Goal: Submit feedback/report problem

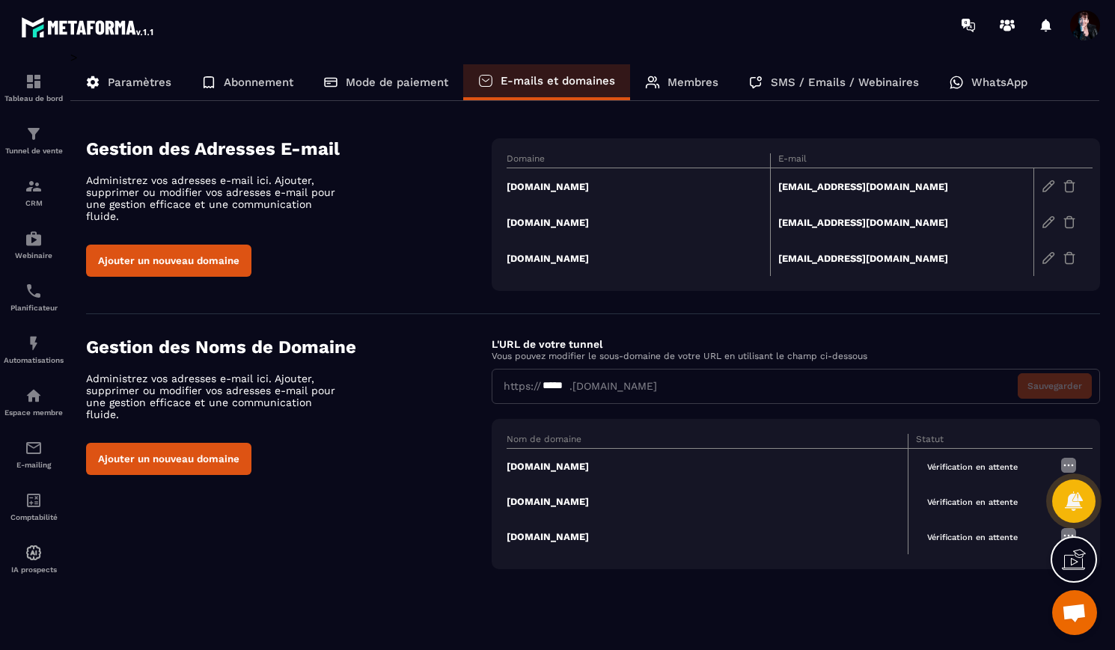
scroll to position [9719, 0]
click at [1076, 560] on icon at bounding box center [1073, 560] width 24 height 24
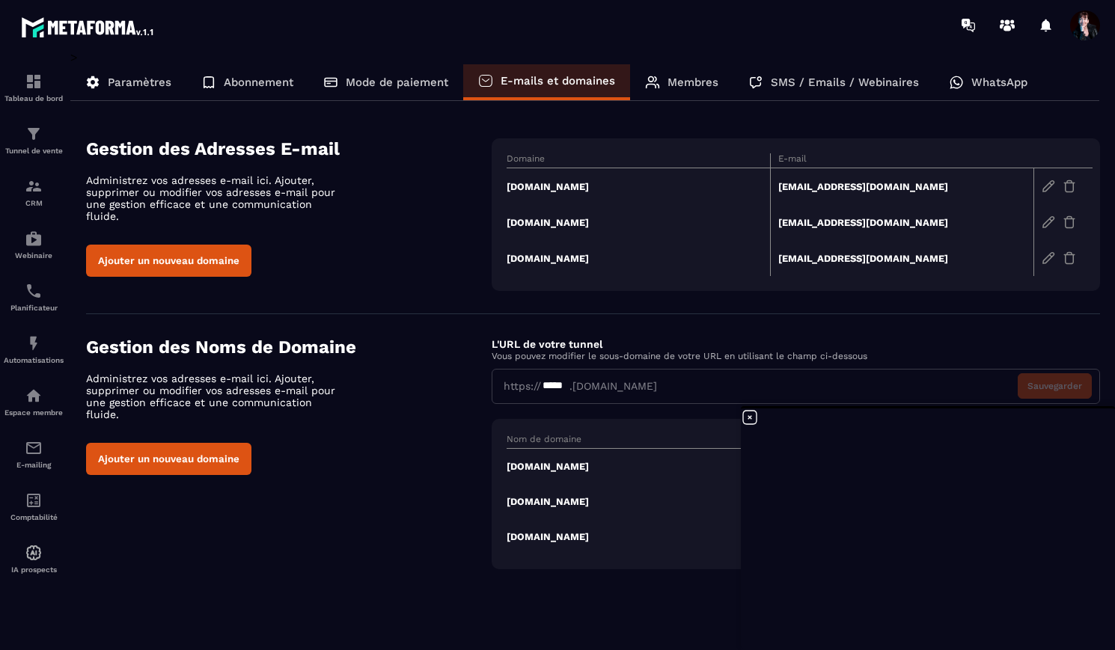
click at [750, 416] on icon at bounding box center [749, 417] width 13 height 13
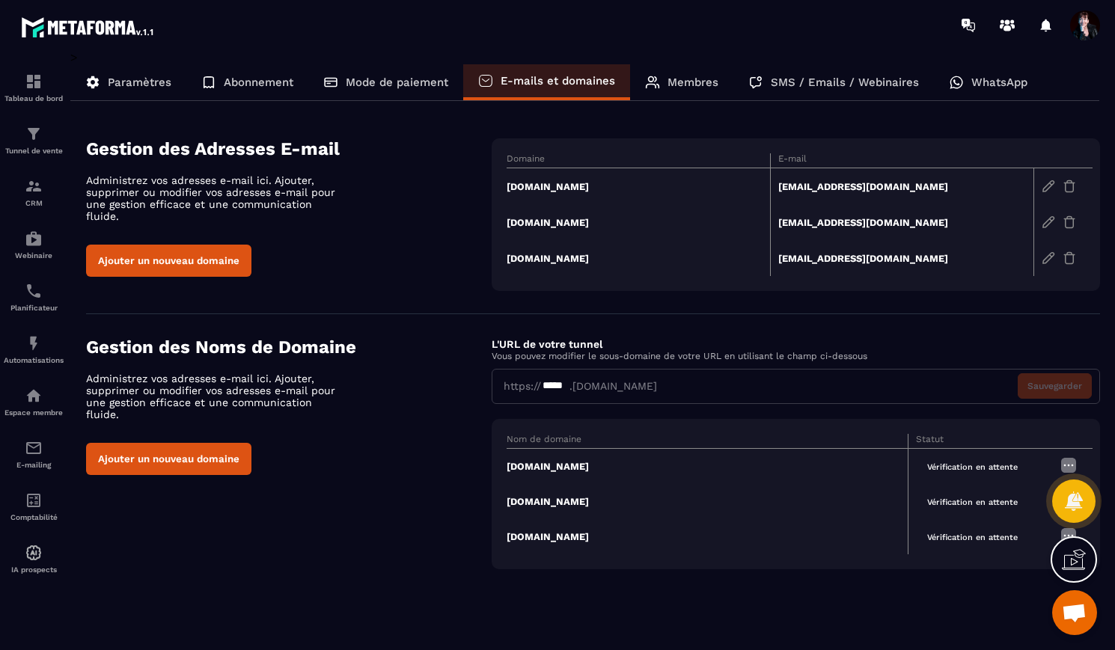
click at [564, 385] on div "*****" at bounding box center [555, 387] width 28 height 16
click at [452, 416] on div "Gestion des Noms de Domaine Administrez vos adresses e-mail ici. Ajouter, suppr…" at bounding box center [288, 406] width 405 height 138
click at [1078, 615] on span "Ouvrir le chat" at bounding box center [1073, 614] width 25 height 21
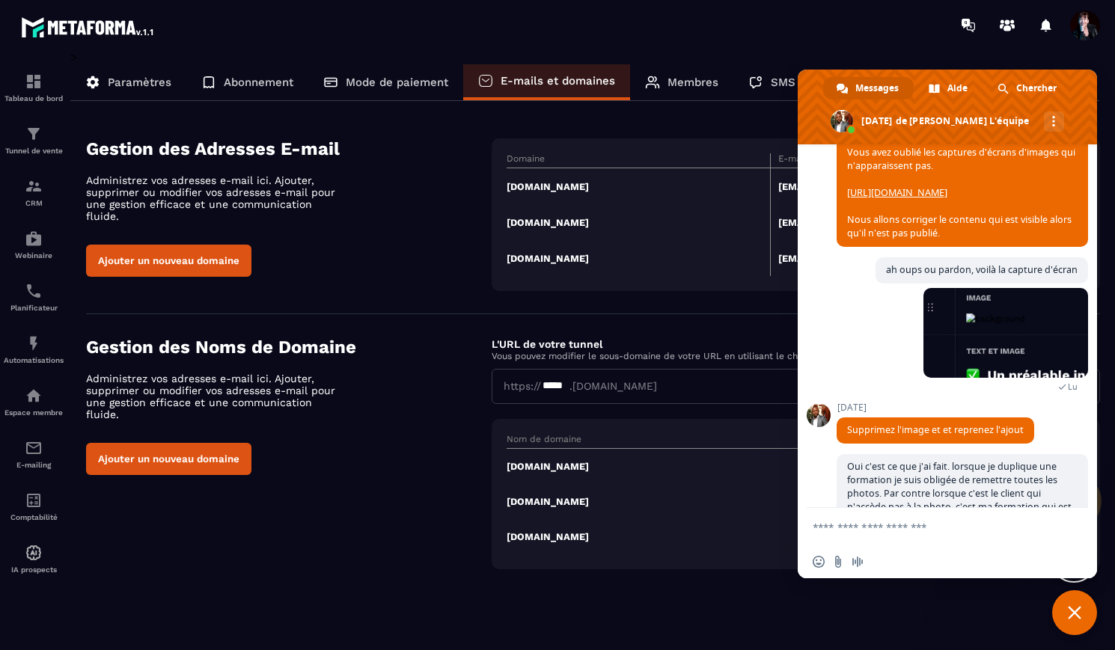
scroll to position [8061, 0]
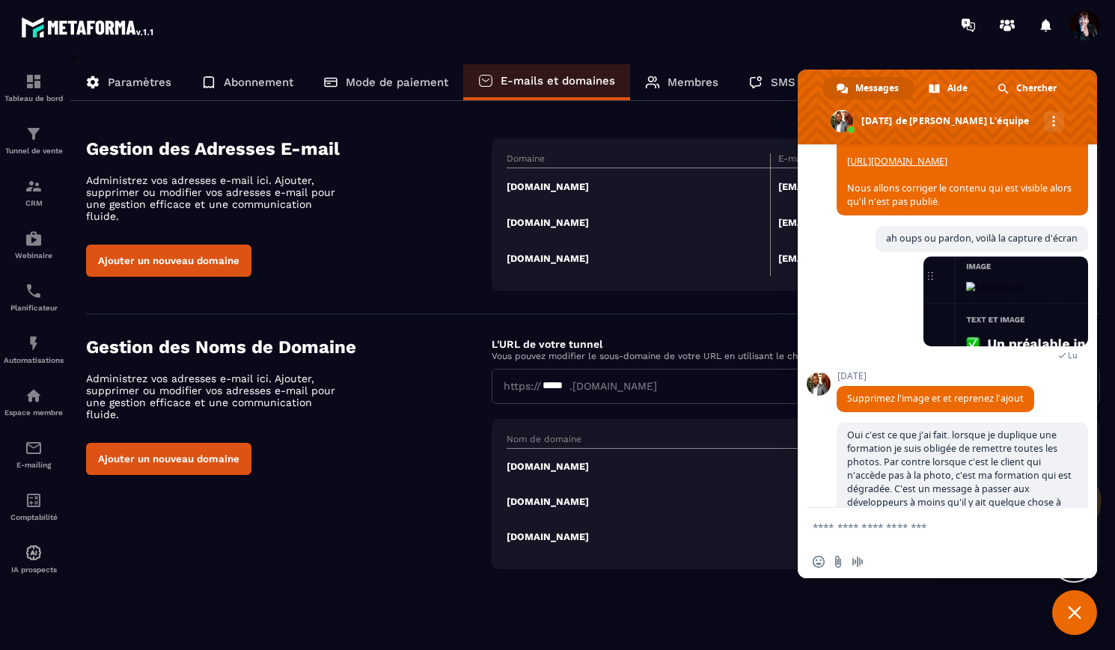
click at [947, 168] on link "[URL][DOMAIN_NAME]" at bounding box center [897, 161] width 100 height 13
click at [1070, 626] on span "Fermer le chat" at bounding box center [1074, 612] width 45 height 45
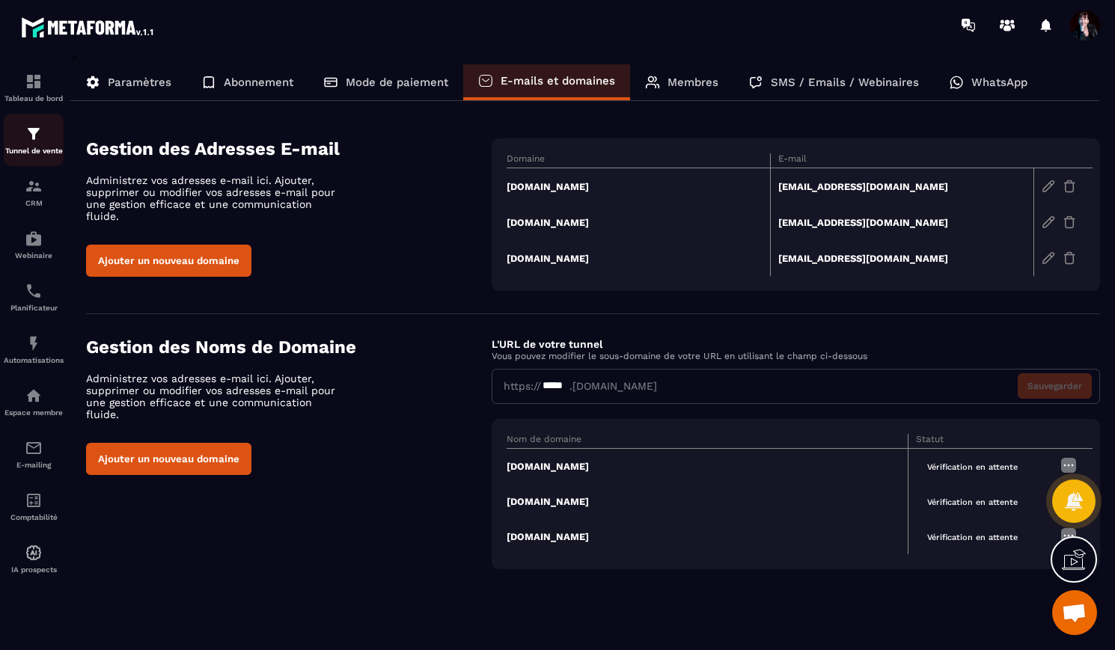
click at [30, 141] on img at bounding box center [34, 134] width 18 height 18
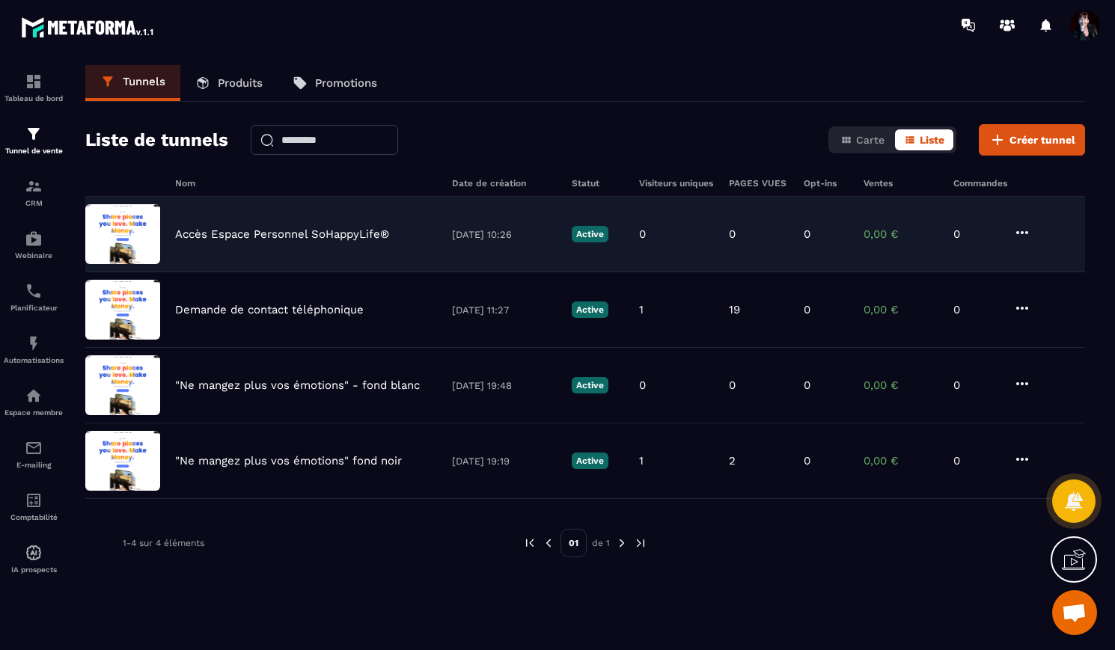
click at [304, 234] on p "Accès Espace Personnel SoHappyLife®" at bounding box center [282, 233] width 214 height 13
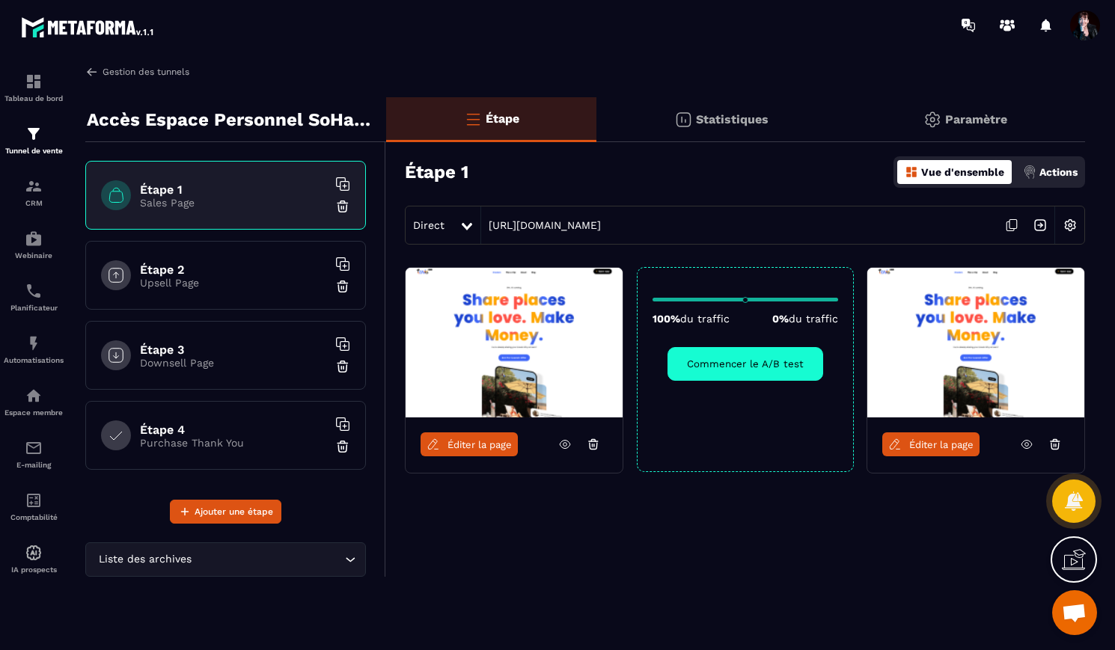
click at [127, 71] on link "Gestion des tunnels" at bounding box center [137, 71] width 104 height 13
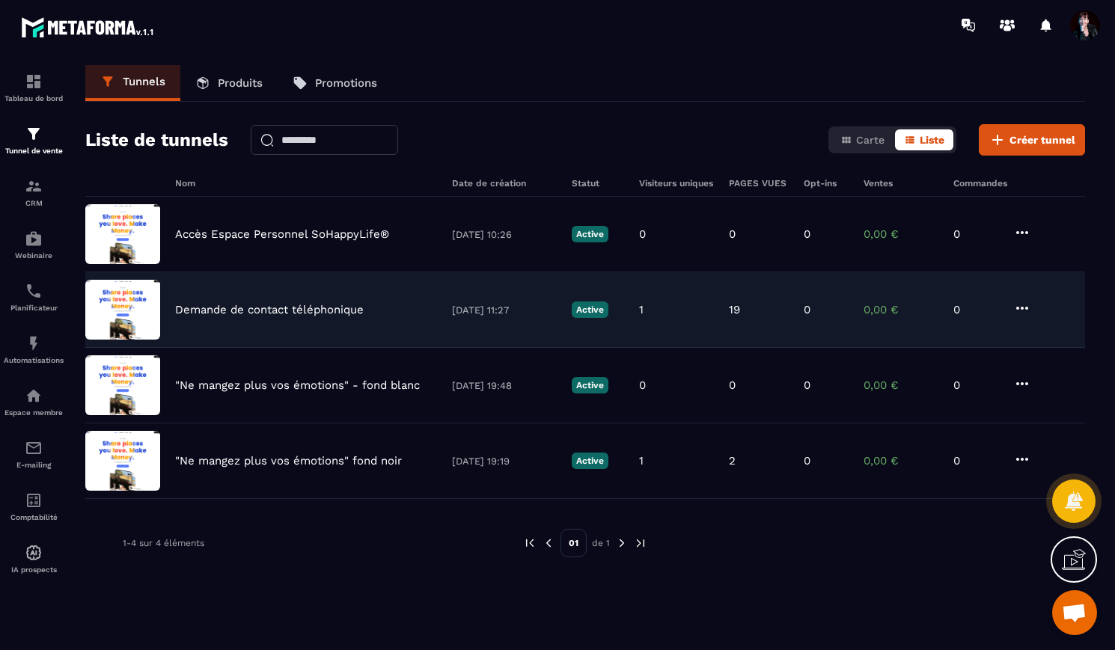
click at [269, 306] on p "Demande de contact téléphonique" at bounding box center [269, 309] width 189 height 13
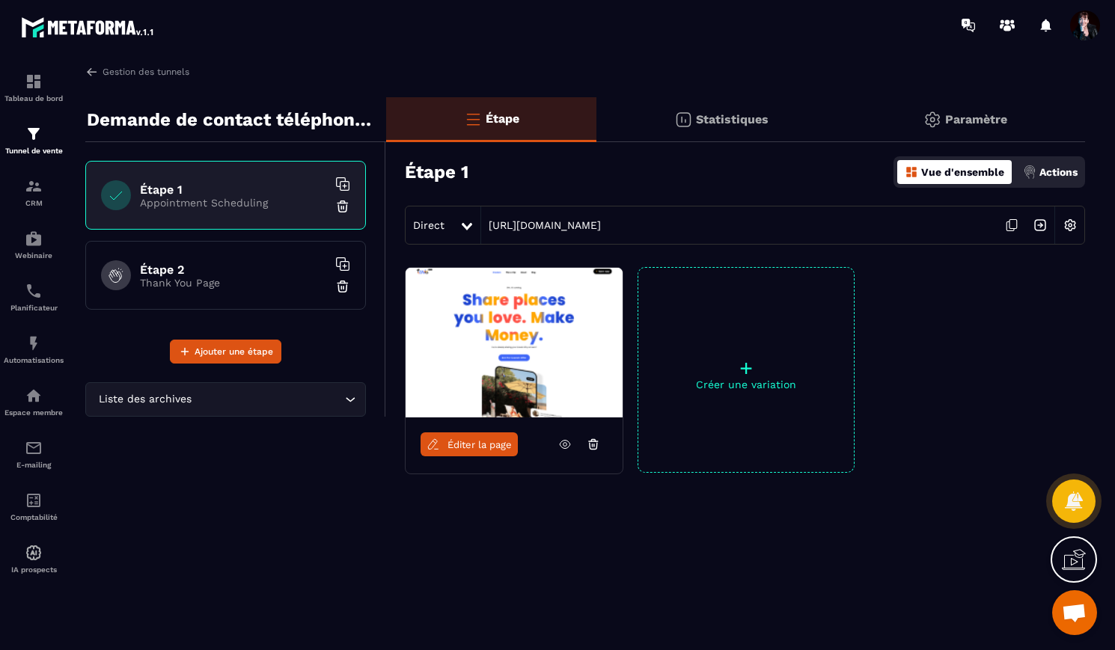
click at [958, 125] on p "Paramètre" at bounding box center [976, 119] width 62 height 14
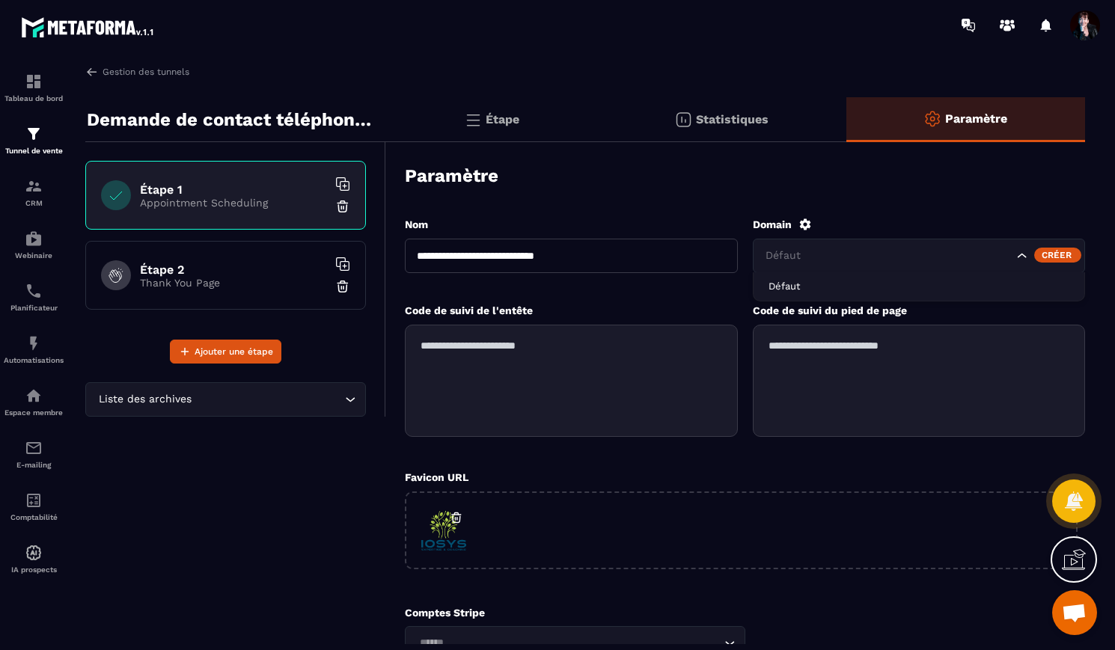
click at [1023, 257] on icon "Search for option" at bounding box center [1021, 255] width 15 height 15
click at [1049, 255] on div "Créer" at bounding box center [1057, 255] width 47 height 15
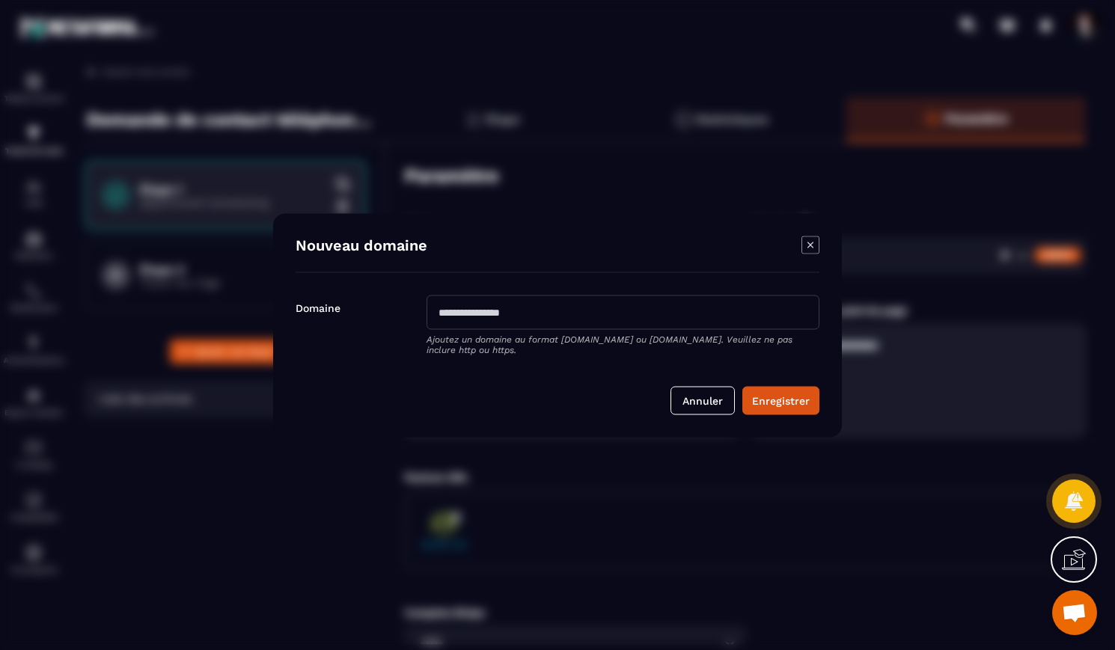
click at [680, 297] on input "Modal window" at bounding box center [622, 312] width 393 height 34
type input "**********"
click at [438, 311] on input "**********" at bounding box center [622, 312] width 393 height 34
click at [436, 313] on input "**********" at bounding box center [622, 312] width 393 height 34
click at [711, 402] on button "Annuler" at bounding box center [702, 400] width 64 height 28
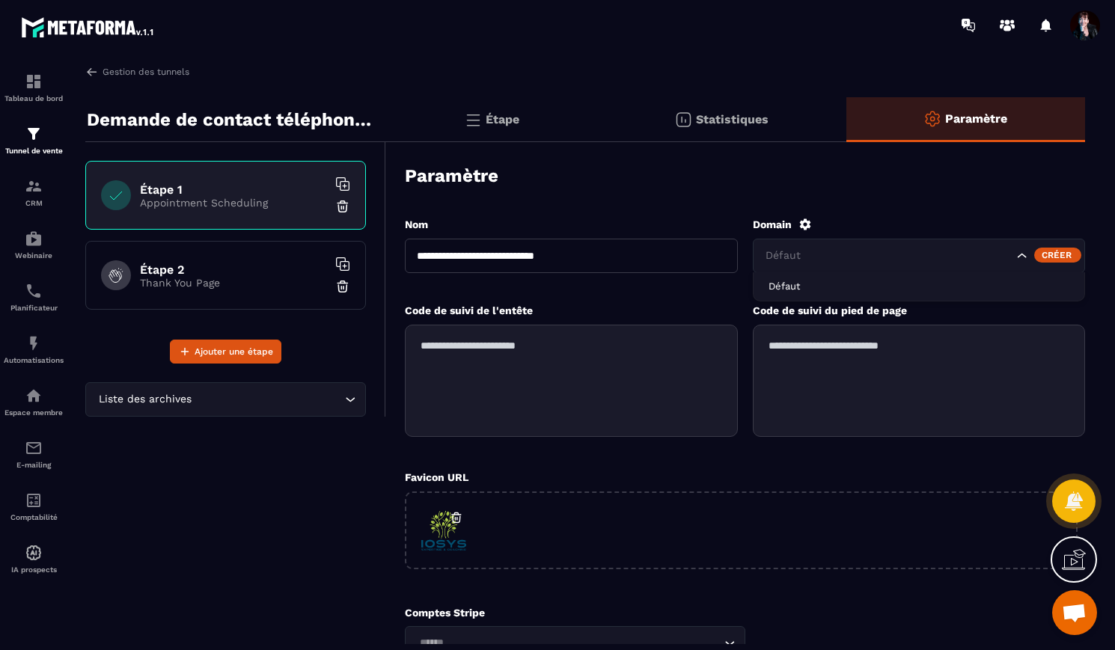
click at [1023, 255] on icon "Search for option" at bounding box center [1021, 255] width 15 height 15
click at [1084, 26] on span at bounding box center [1085, 25] width 30 height 30
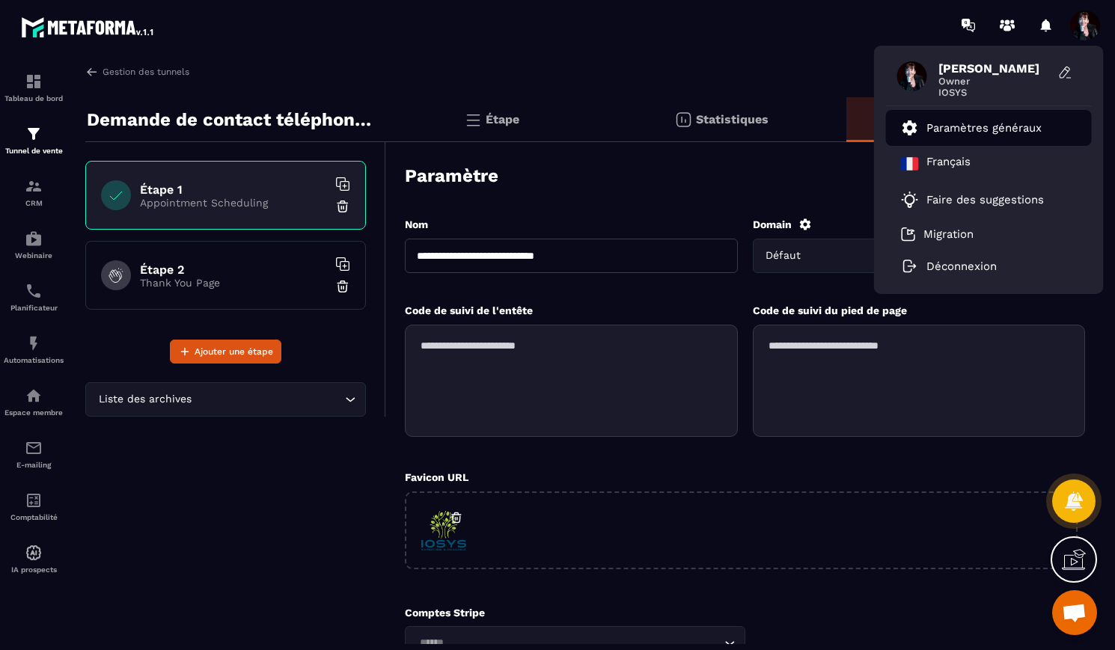
click at [998, 126] on p "Paramètres généraux" at bounding box center [983, 127] width 115 height 13
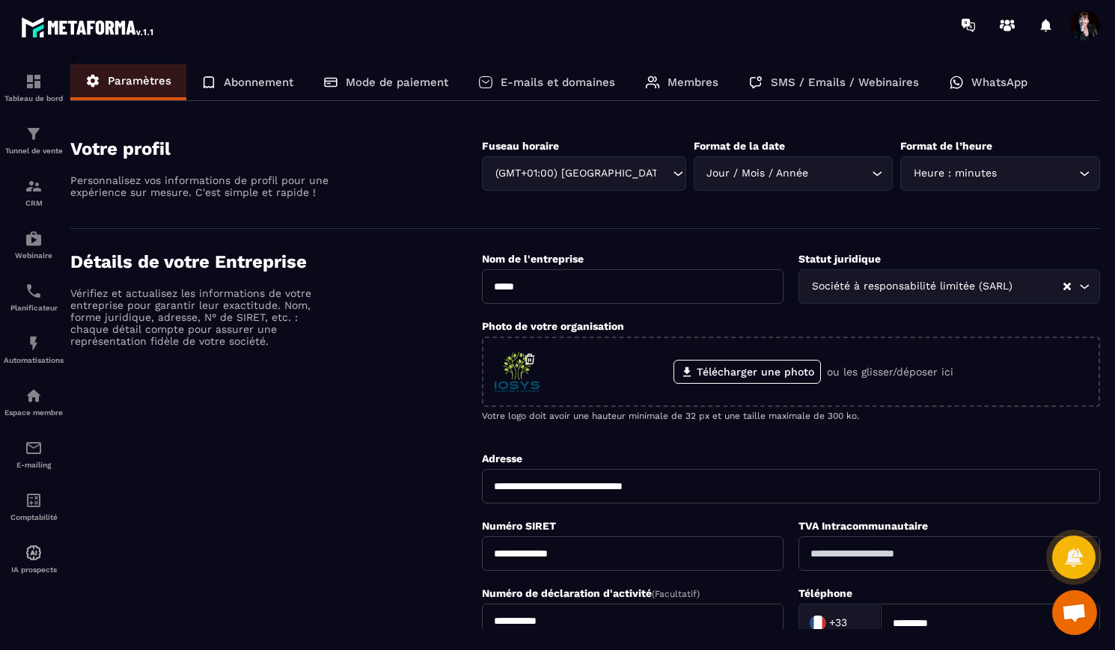
click at [571, 84] on p "E-mails et domaines" at bounding box center [557, 82] width 114 height 13
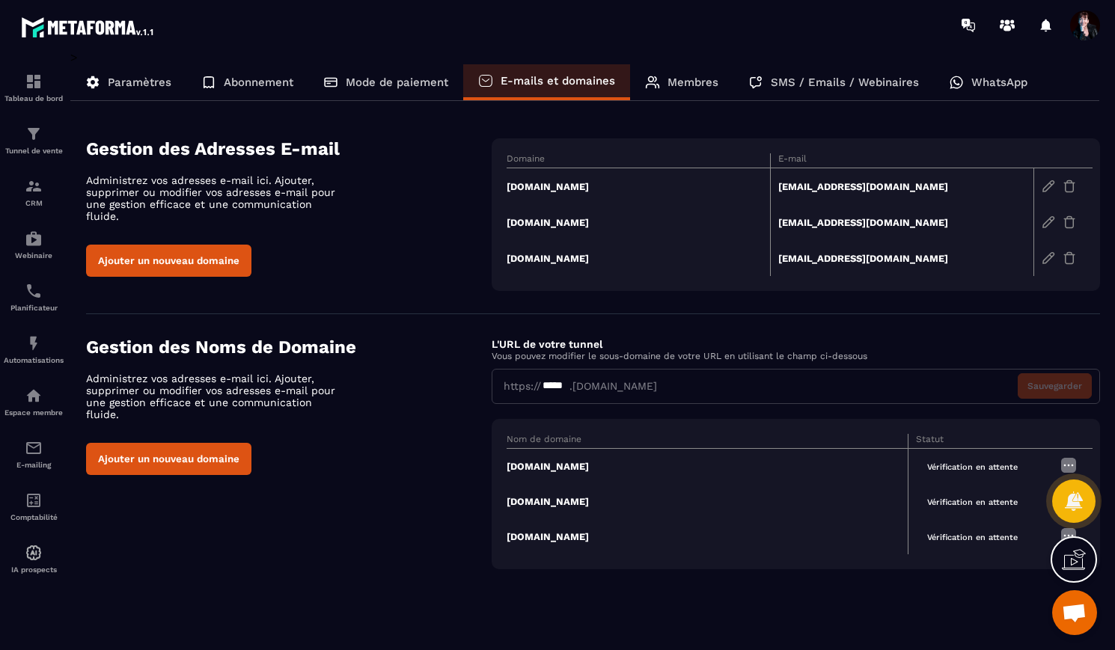
click at [1082, 618] on span "Ouvrir le chat" at bounding box center [1073, 614] width 25 height 21
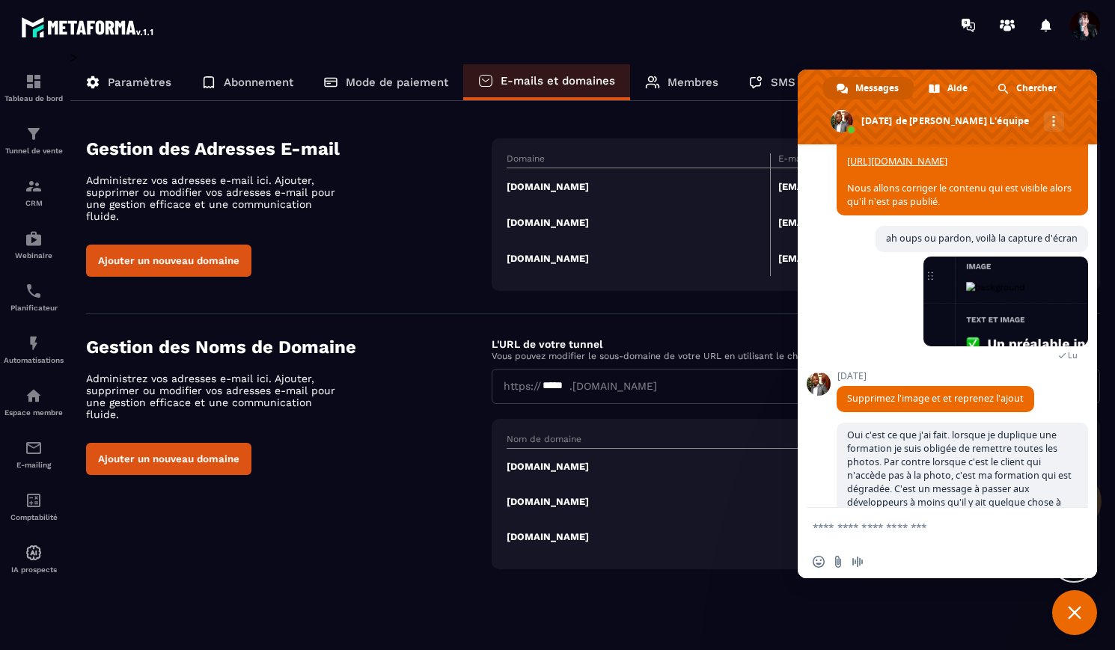
scroll to position [9719, 0]
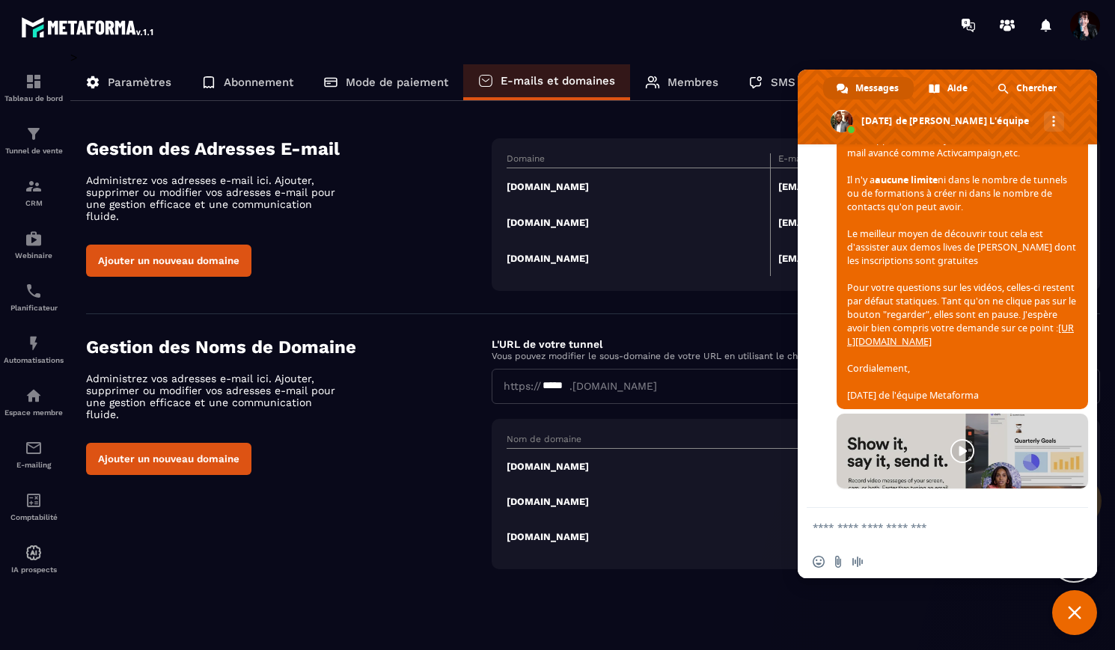
click at [904, 518] on textarea "Entrez votre message..." at bounding box center [931, 526] width 239 height 37
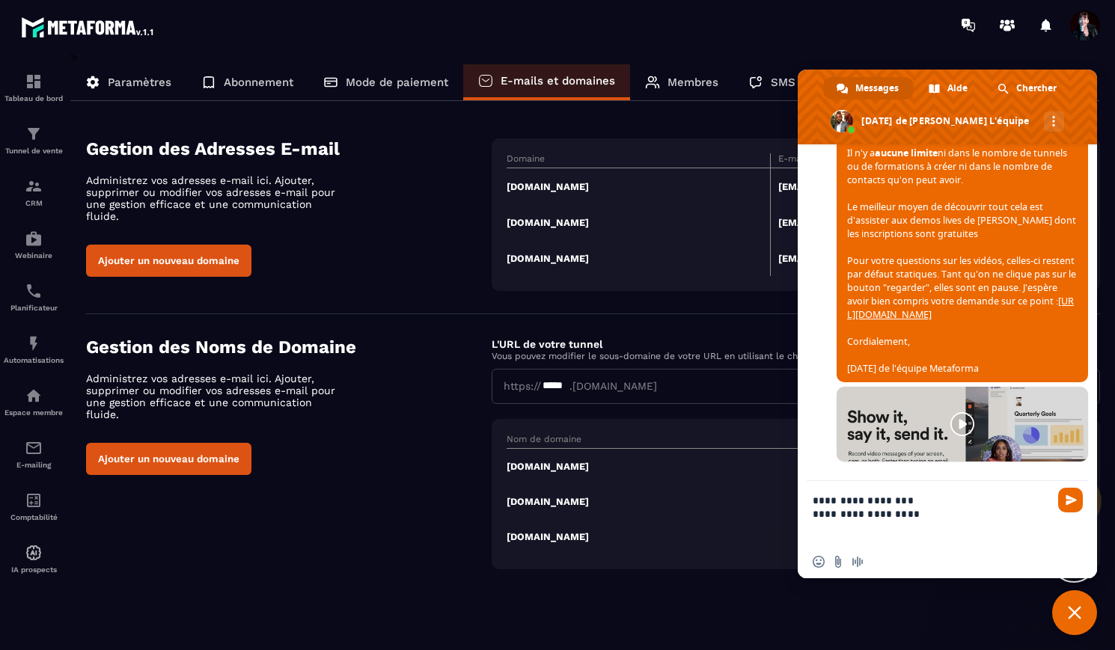
scroll to position [0, 0]
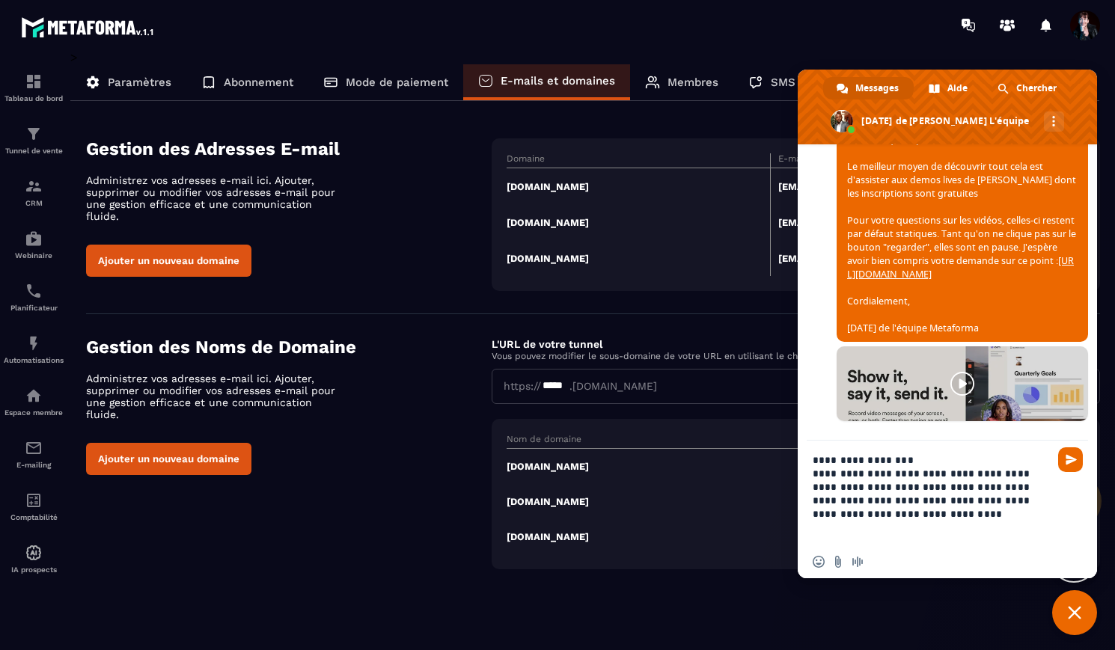
drag, startPoint x: 833, startPoint y: 515, endPoint x: 812, endPoint y: 514, distance: 21.0
click at [812, 514] on textarea "**********" at bounding box center [931, 493] width 239 height 105
click at [932, 515] on textarea "**********" at bounding box center [931, 493] width 239 height 105
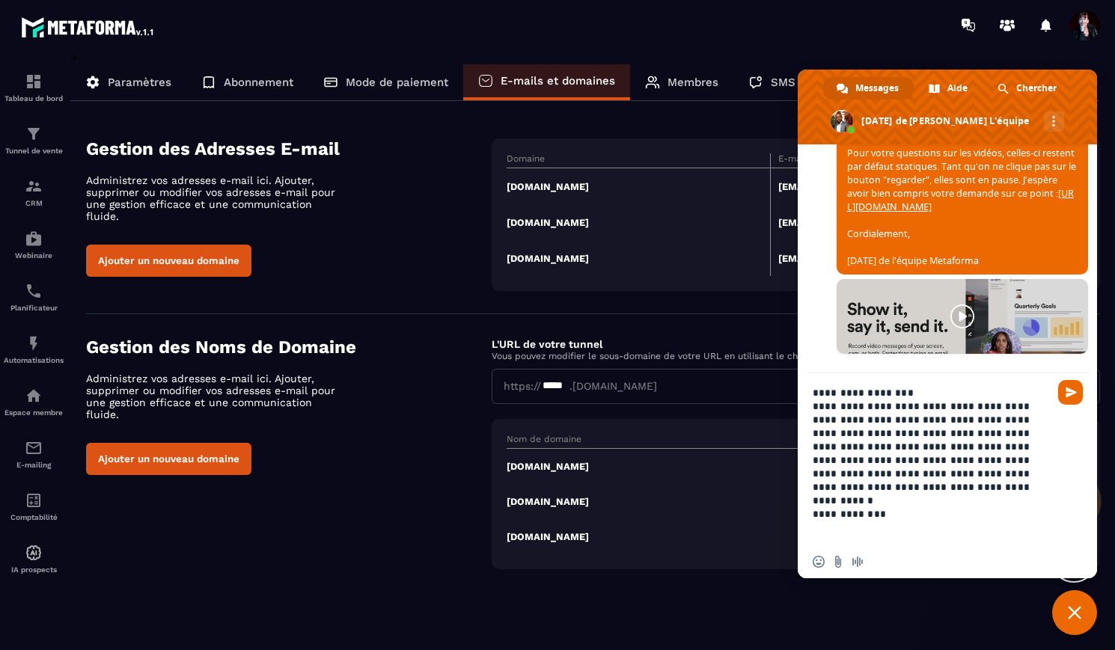
type textarea "**********"
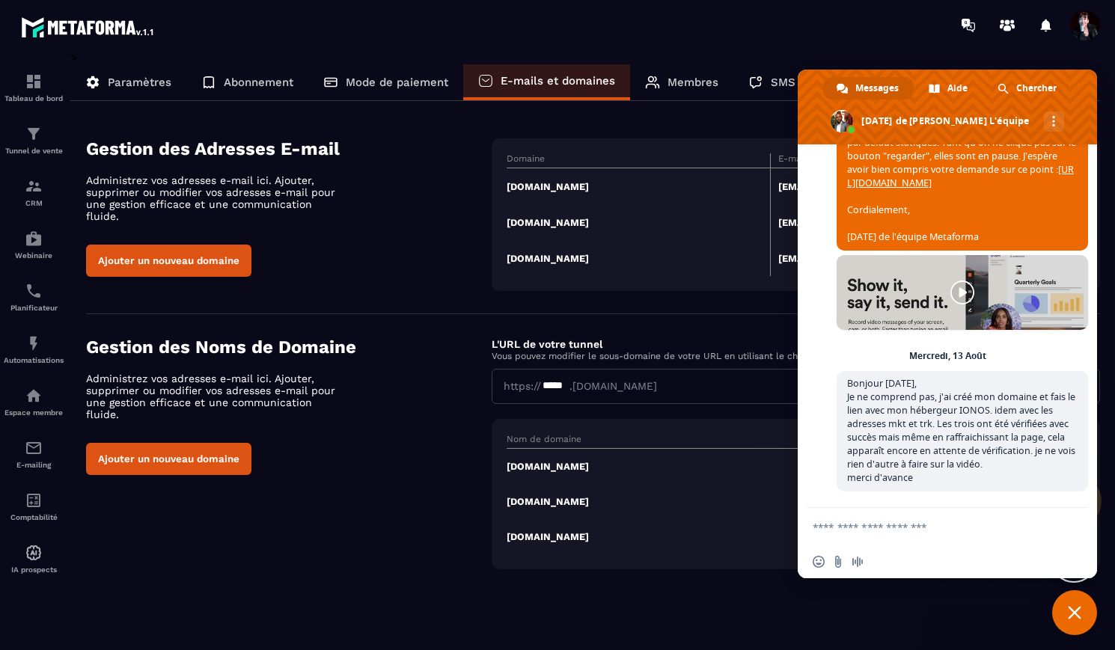
scroll to position [10030, 0]
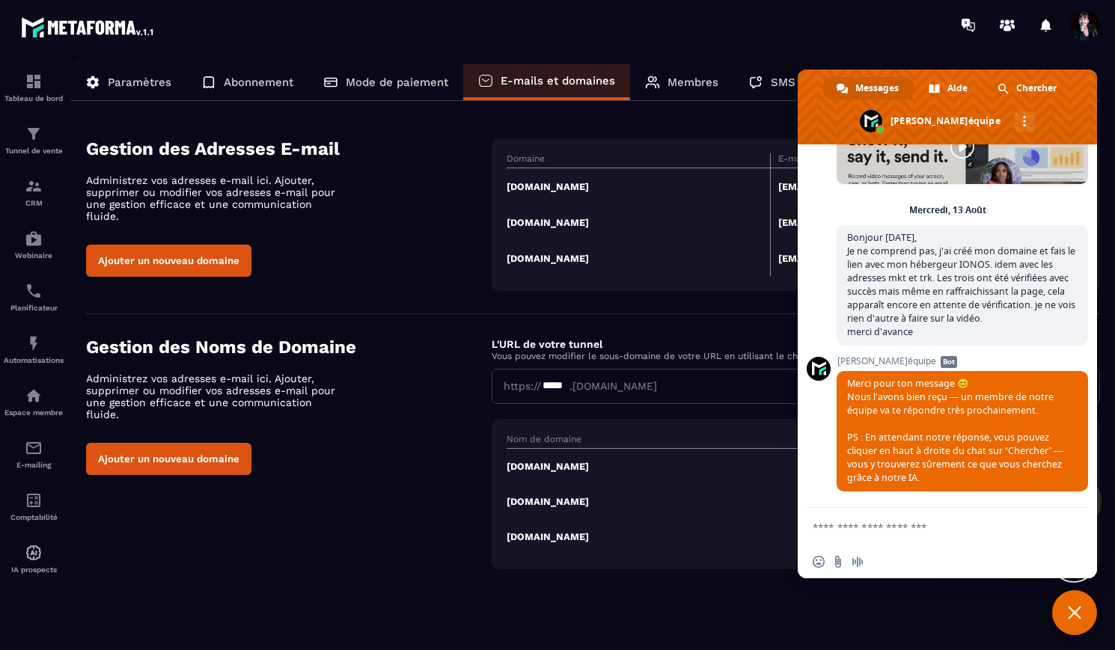
click at [429, 502] on div "Gestion des Noms de Domaine Administrez vos adresses e-mail ici. Ajouter, suppr…" at bounding box center [593, 453] width 1014 height 233
click at [1076, 616] on span "Fermer le chat" at bounding box center [1073, 612] width 13 height 13
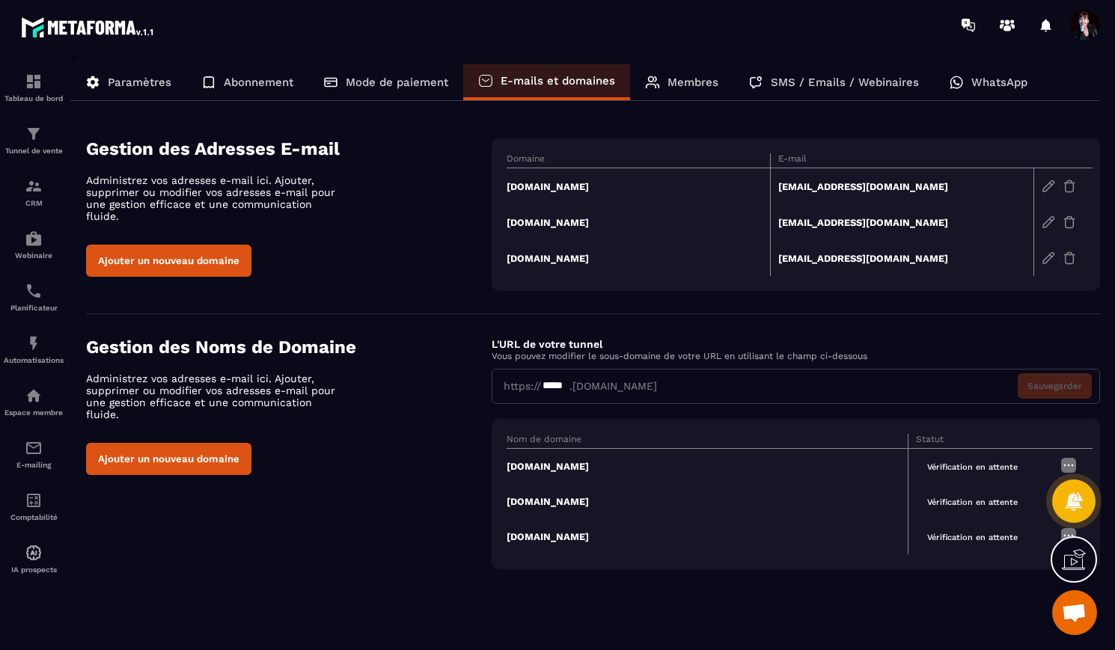
click at [1075, 616] on span "Ouvrir le chat" at bounding box center [1073, 614] width 25 height 21
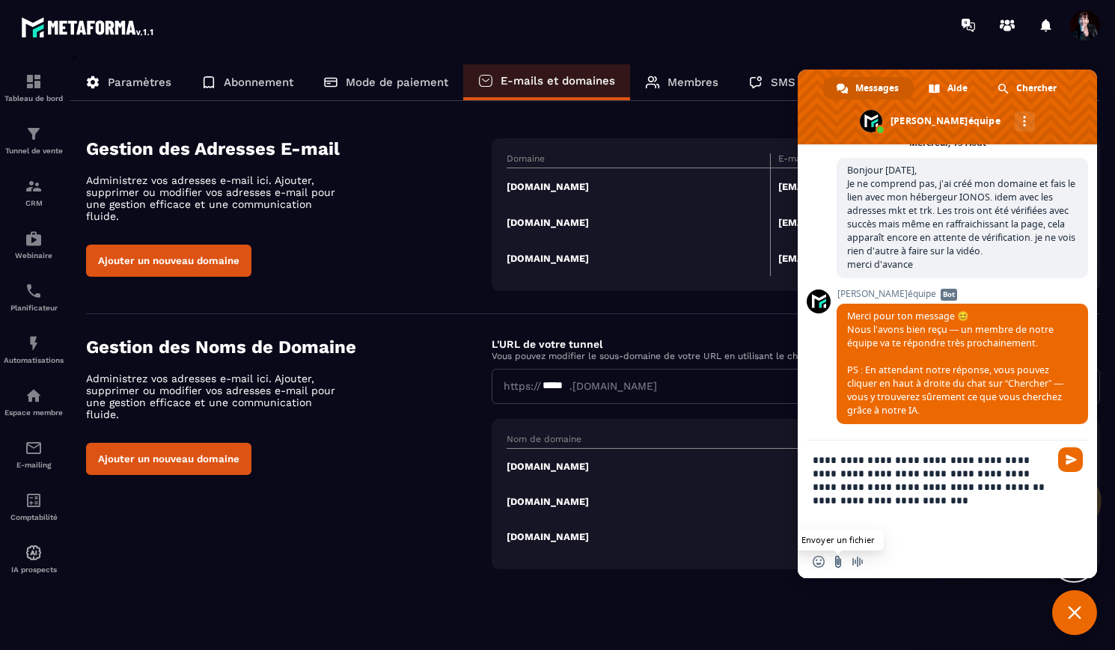
type textarea "**********"
click at [835, 562] on input "Envoyer un fichier" at bounding box center [838, 562] width 12 height 12
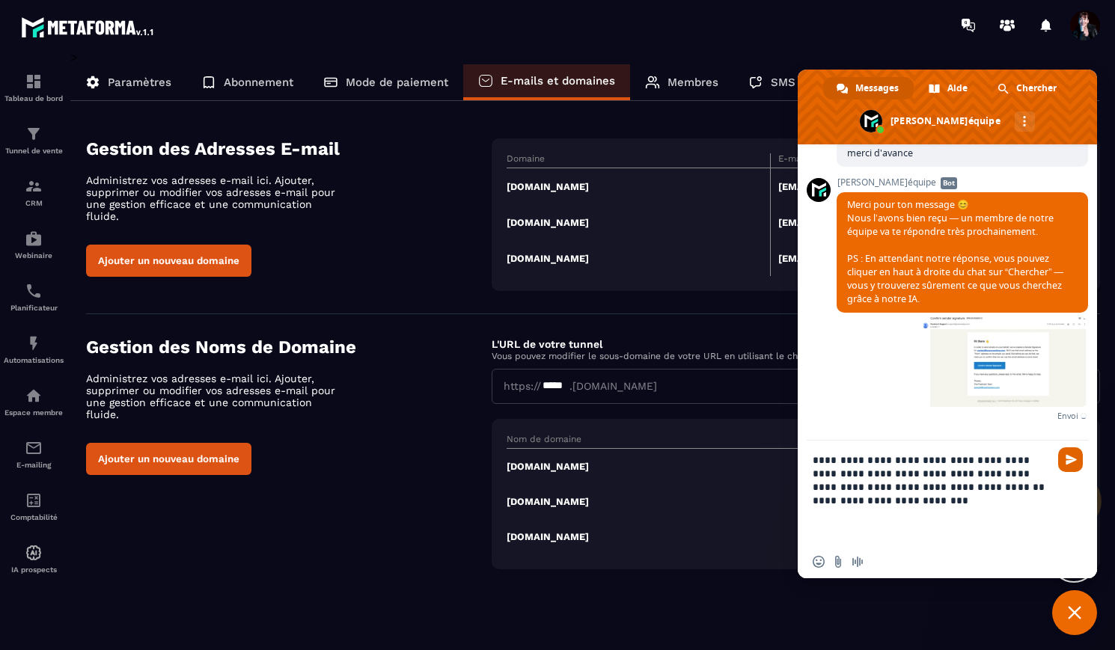
click at [1071, 456] on span "Envoyer" at bounding box center [1070, 459] width 11 height 11
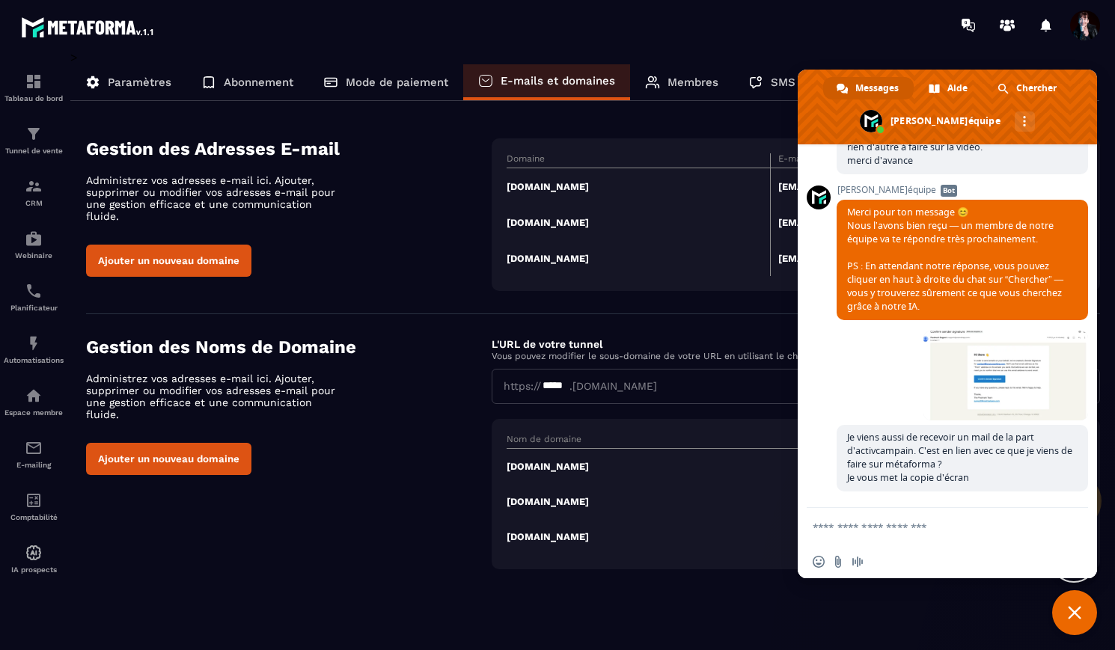
scroll to position [10351, 0]
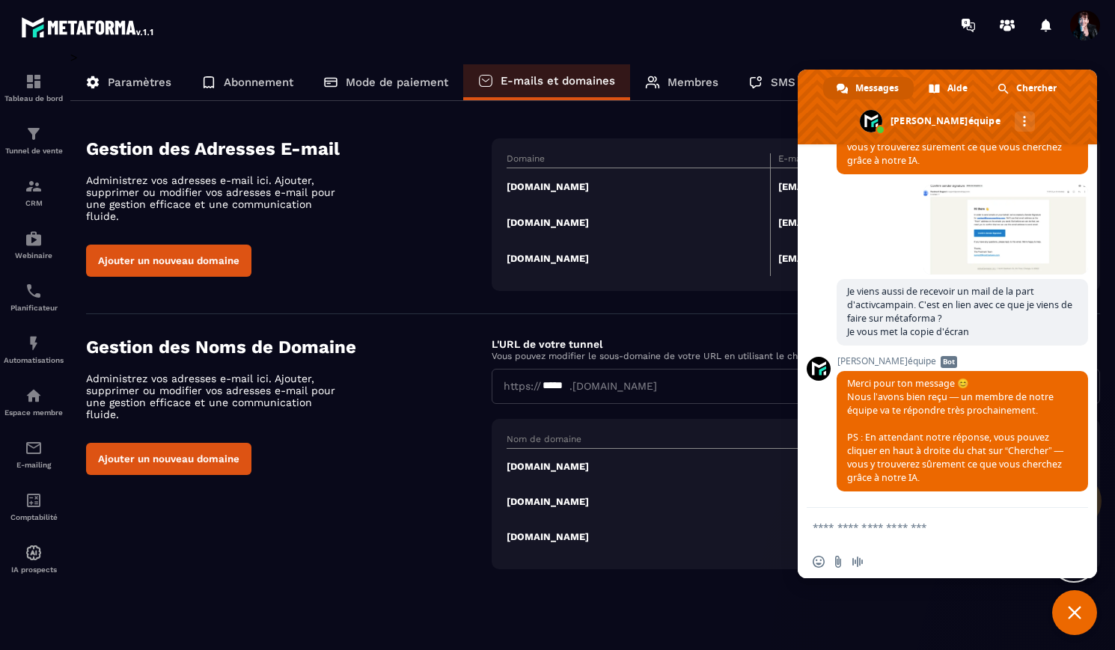
click at [1074, 616] on span "Fermer le chat" at bounding box center [1073, 612] width 13 height 13
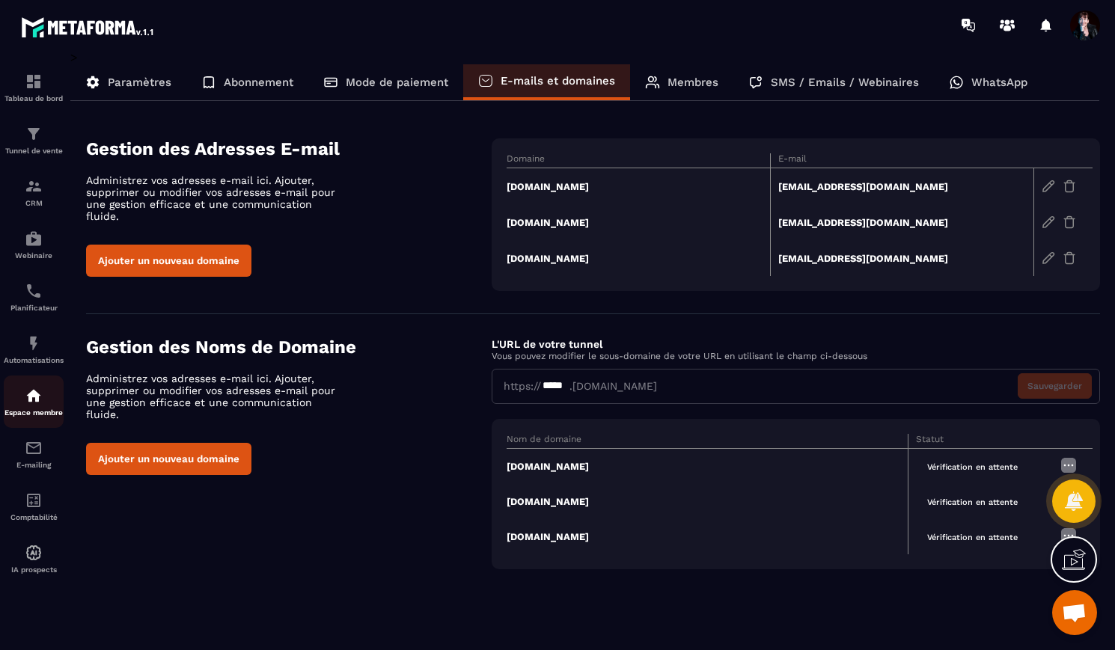
click at [34, 411] on div "Espace membre" at bounding box center [34, 402] width 60 height 30
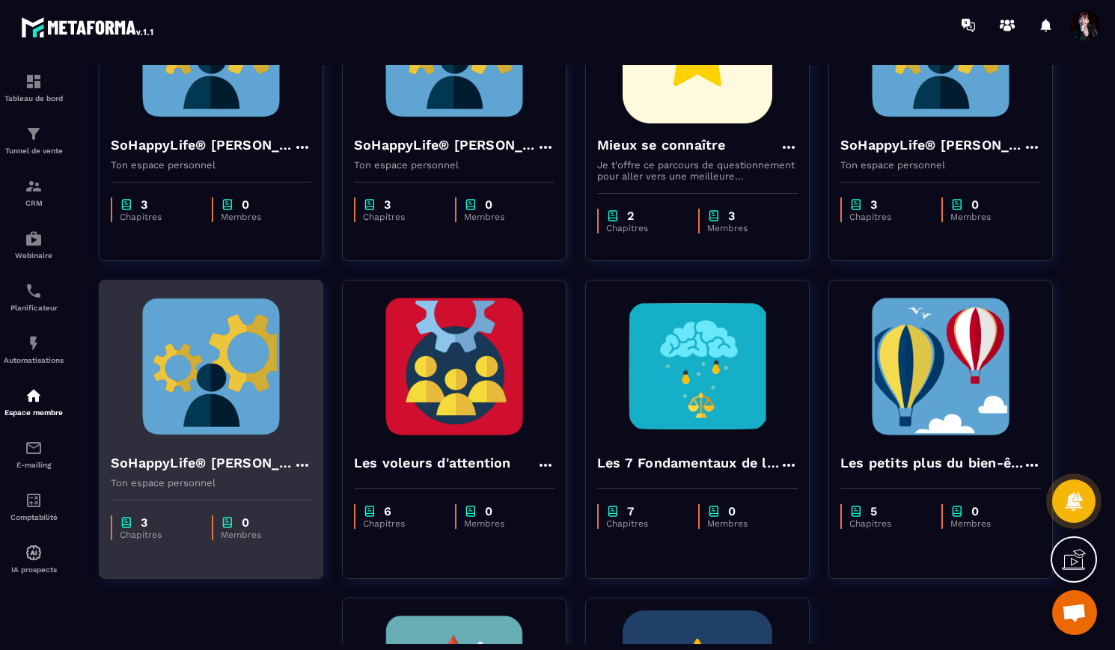
scroll to position [224, 0]
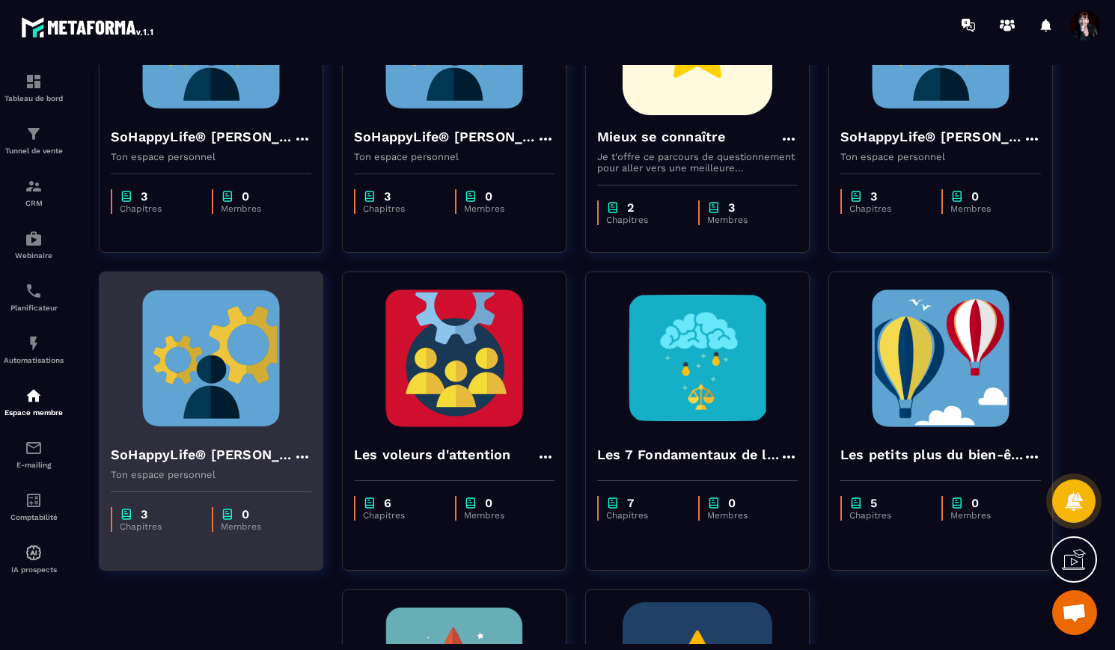
click at [278, 343] on img at bounding box center [211, 359] width 200 height 150
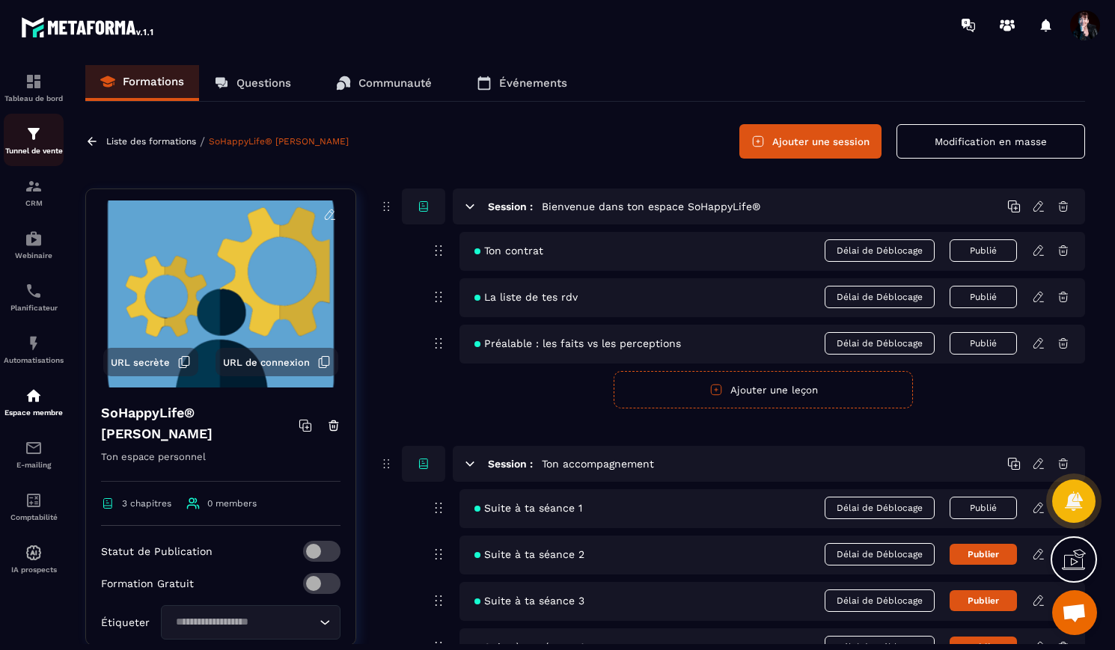
click at [33, 138] on img at bounding box center [34, 134] width 18 height 18
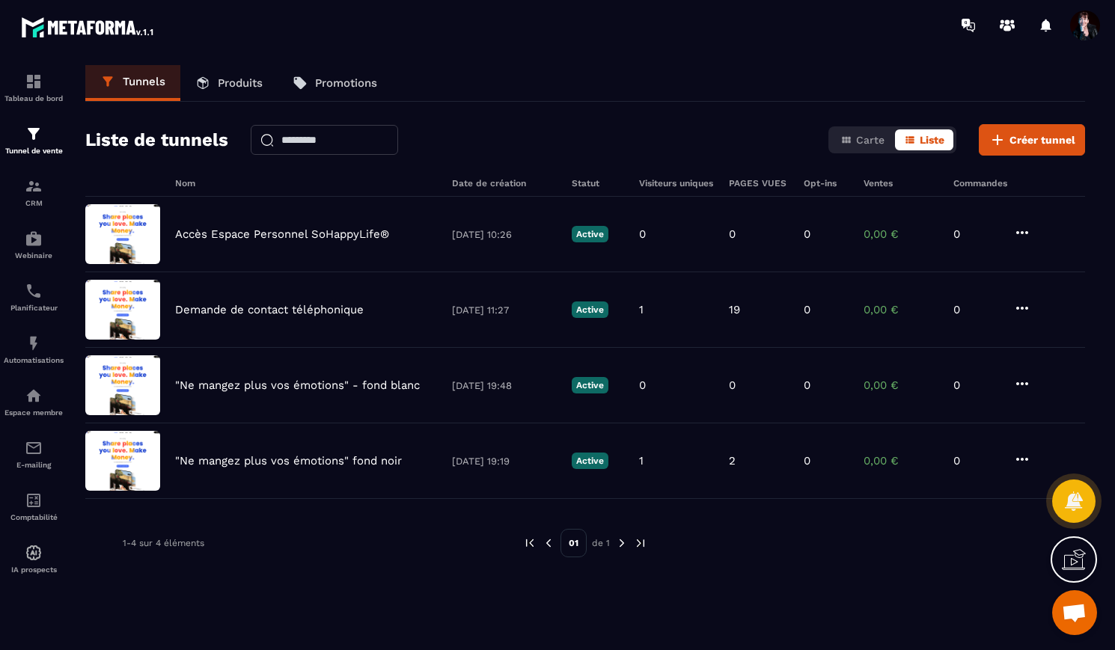
click at [248, 84] on p "Produits" at bounding box center [240, 82] width 45 height 13
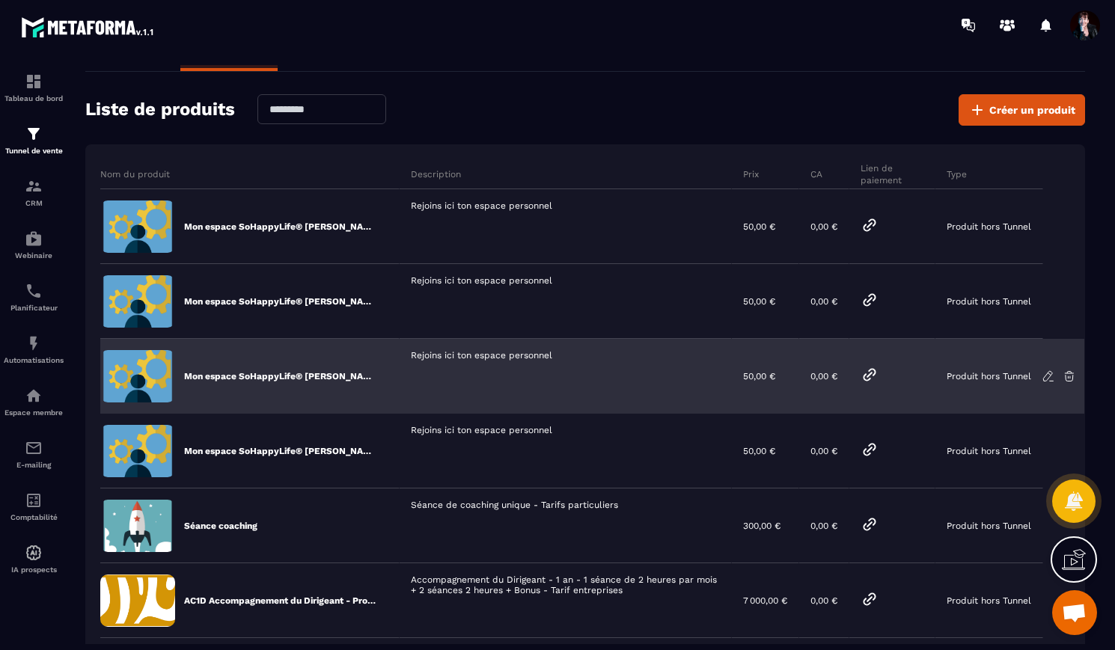
scroll to position [33, 0]
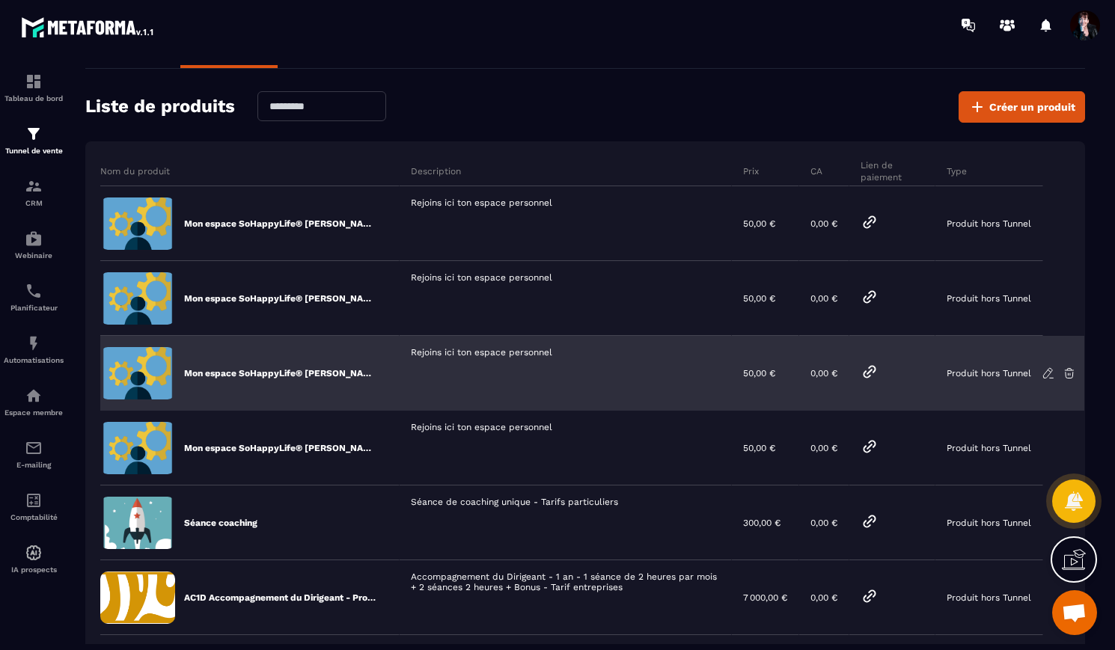
click at [871, 372] on icon at bounding box center [869, 372] width 18 height 18
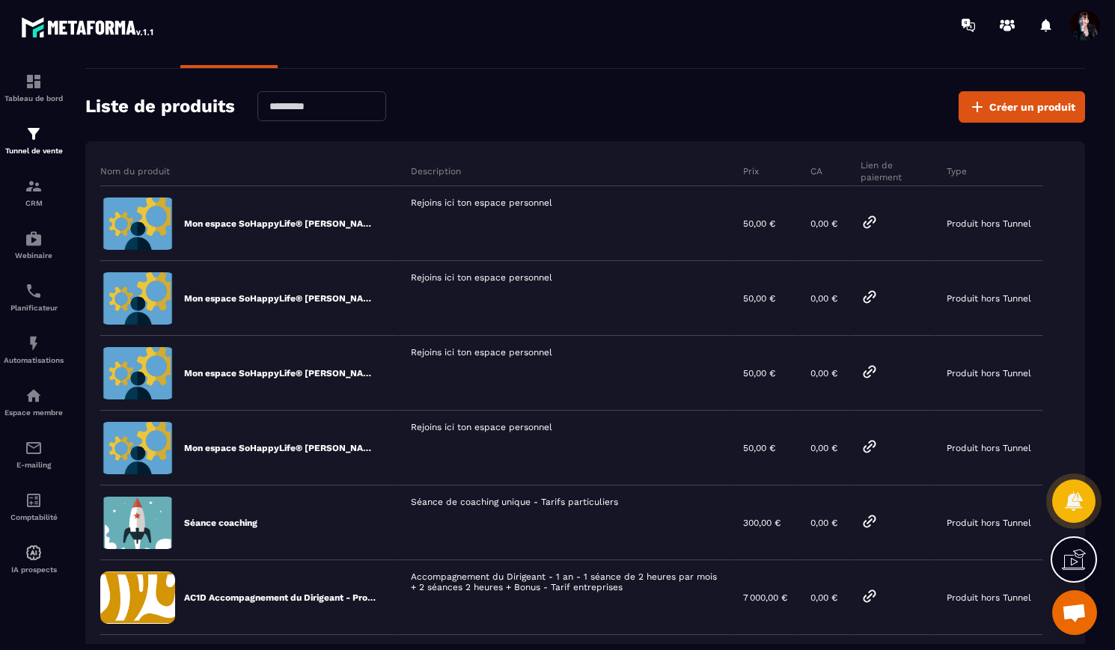
click at [1082, 23] on span at bounding box center [1085, 25] width 30 height 30
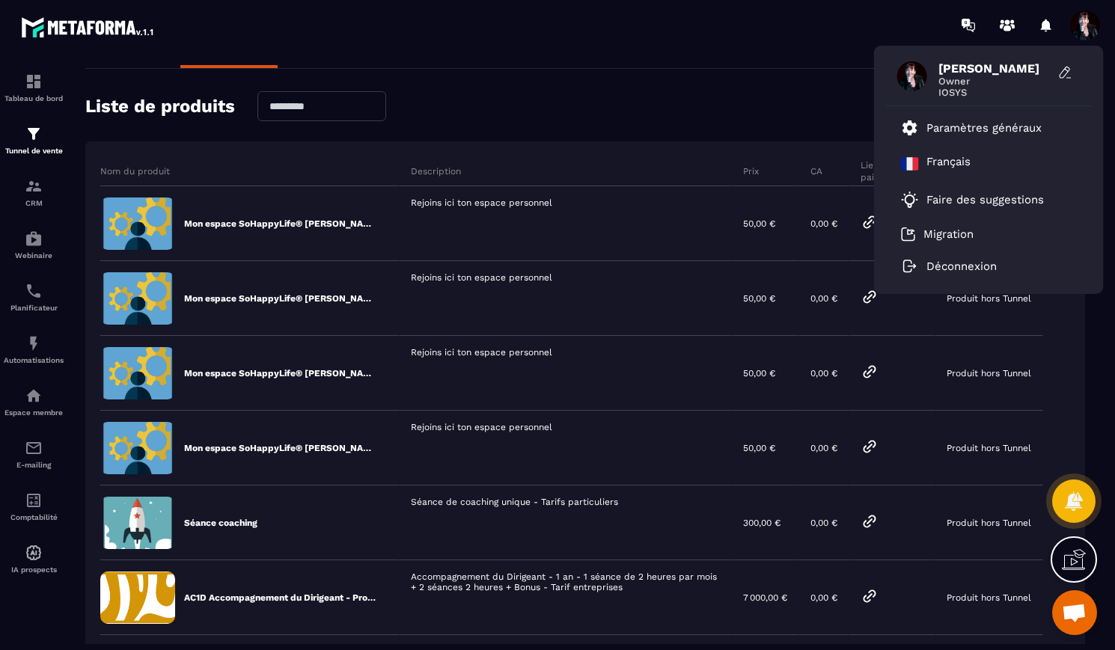
click at [997, 88] on span "IOSYS" at bounding box center [994, 92] width 112 height 11
click at [985, 126] on p "Paramètres généraux" at bounding box center [983, 127] width 115 height 13
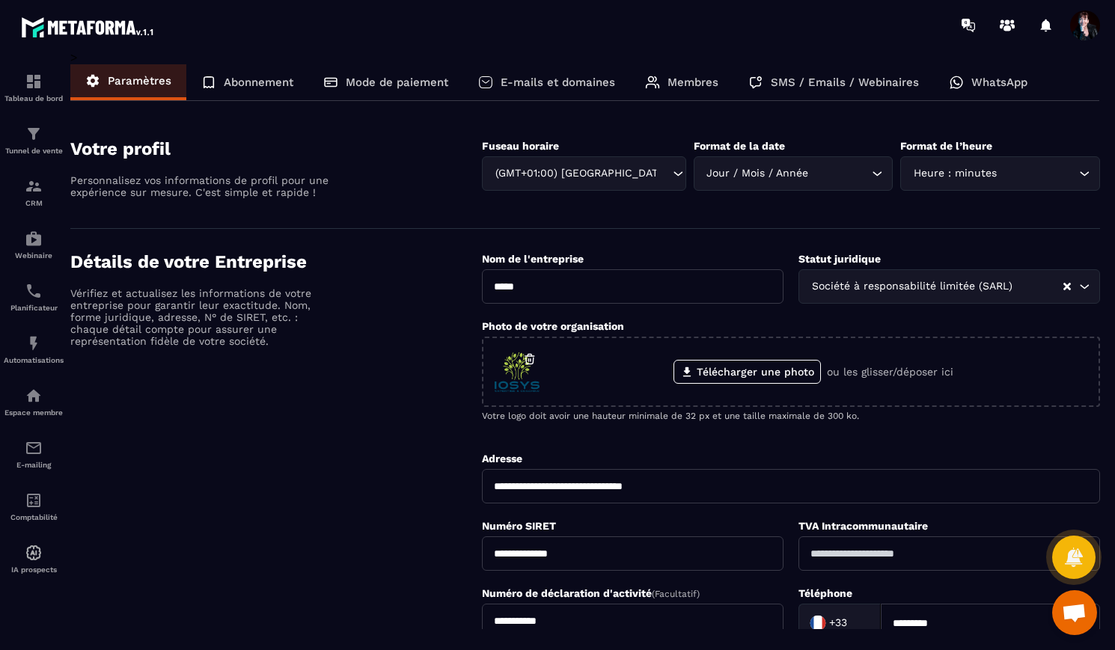
click at [276, 84] on p "Abonnement" at bounding box center [259, 82] width 70 height 13
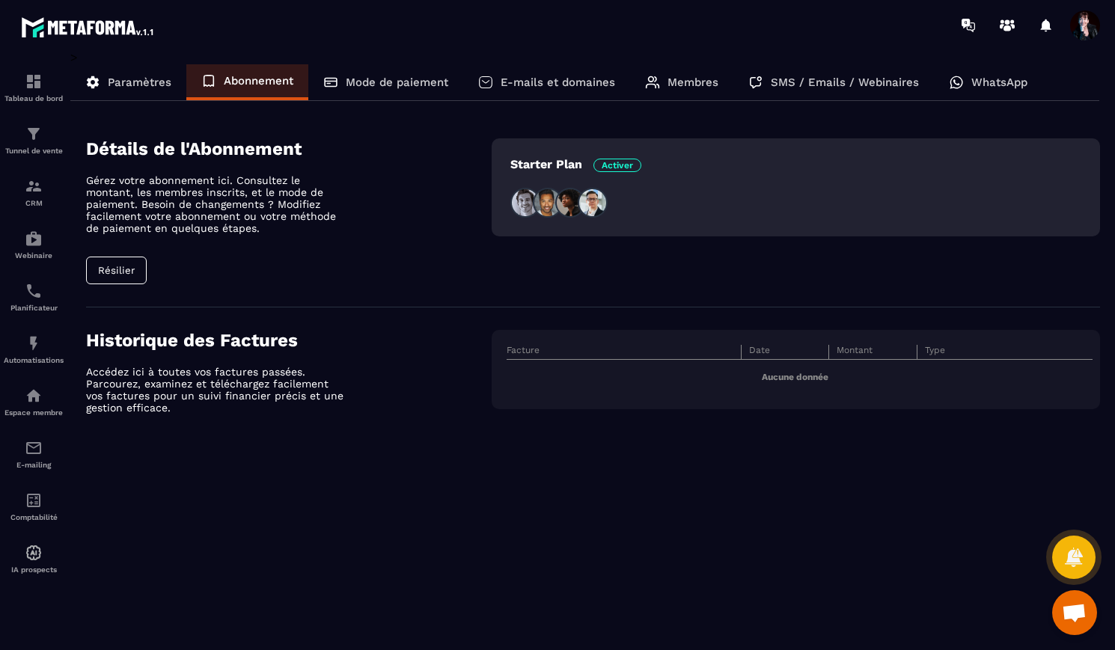
click at [426, 82] on p "Mode de paiement" at bounding box center [397, 82] width 102 height 13
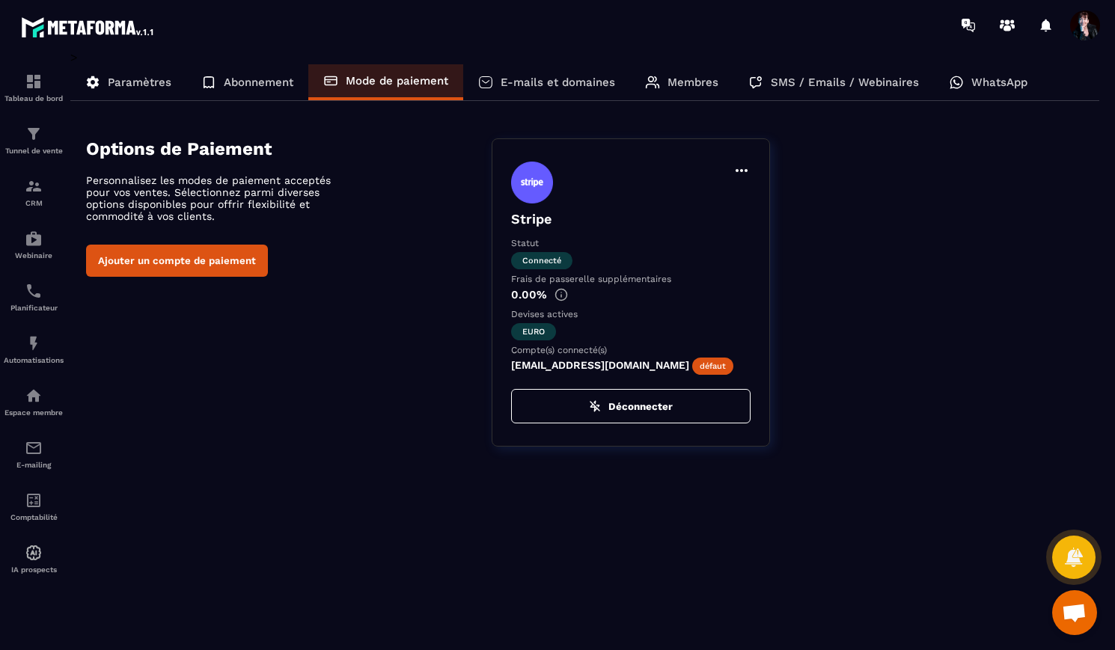
click at [539, 82] on p "E-mails et domaines" at bounding box center [557, 82] width 114 height 13
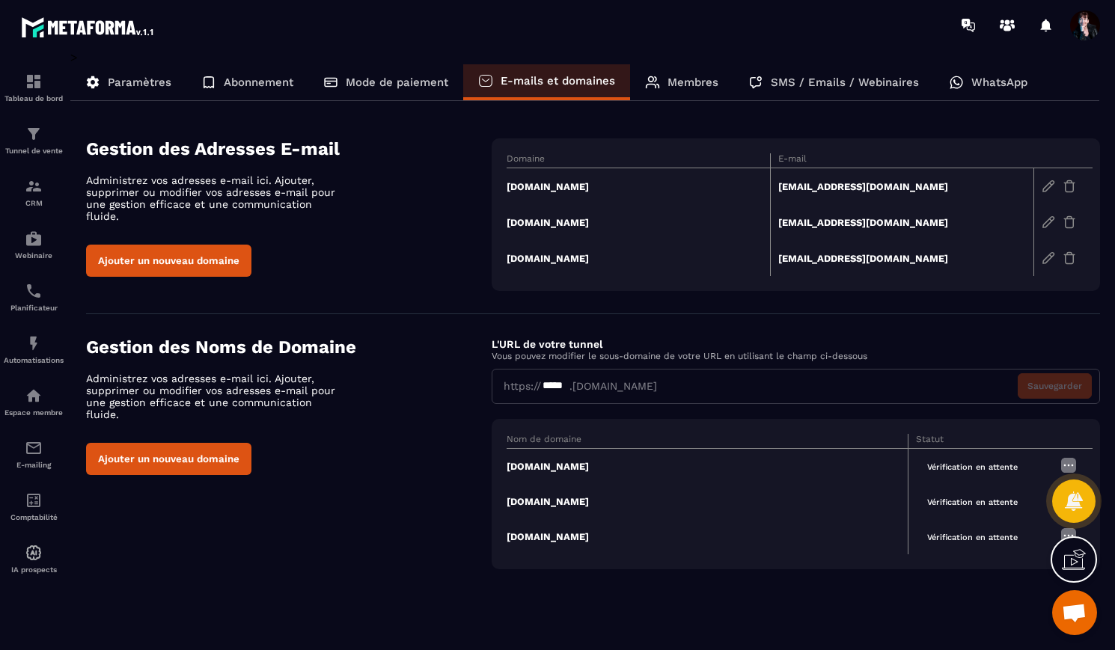
click at [701, 88] on p "Membres" at bounding box center [692, 82] width 51 height 13
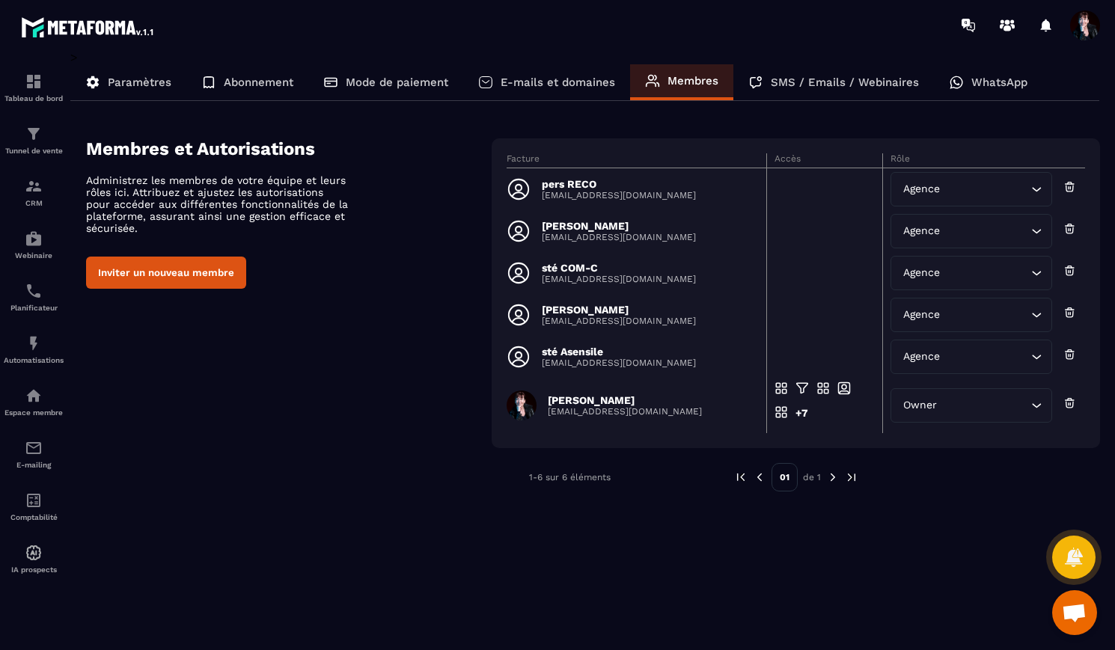
click at [842, 91] on div "SMS / Emails / Webinaires" at bounding box center [833, 82] width 200 height 36
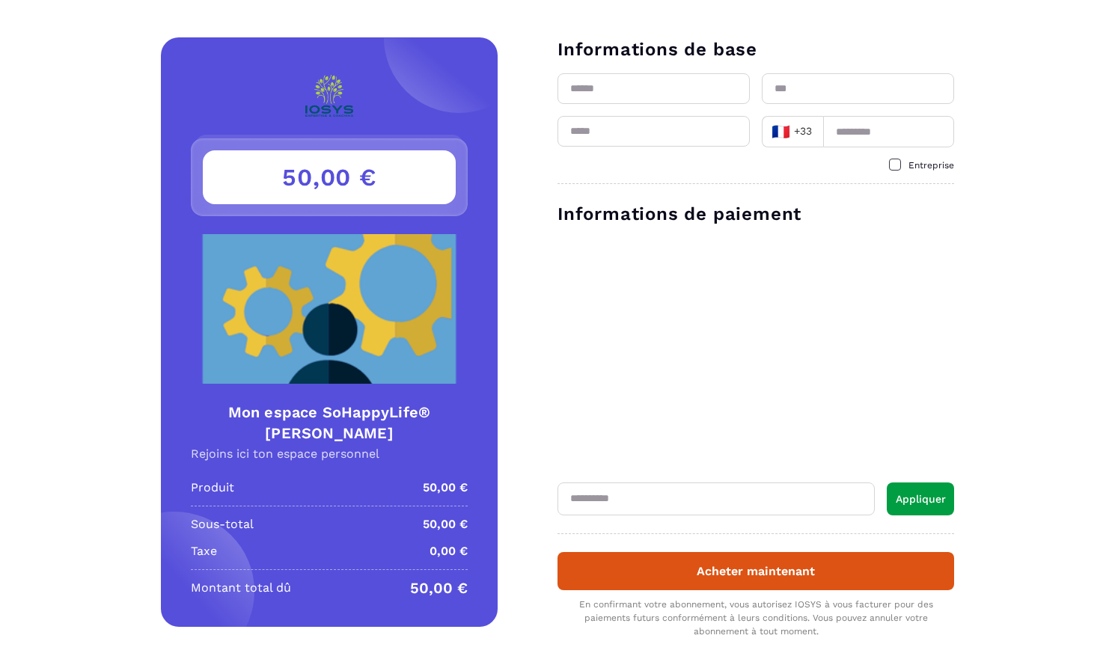
click at [390, 37] on div "50,00 € Mon espace SoHappyLife® [PERSON_NAME] Rejoins ici ton espace personnel …" at bounding box center [329, 331] width 337 height 589
